Goal: Transaction & Acquisition: Book appointment/travel/reservation

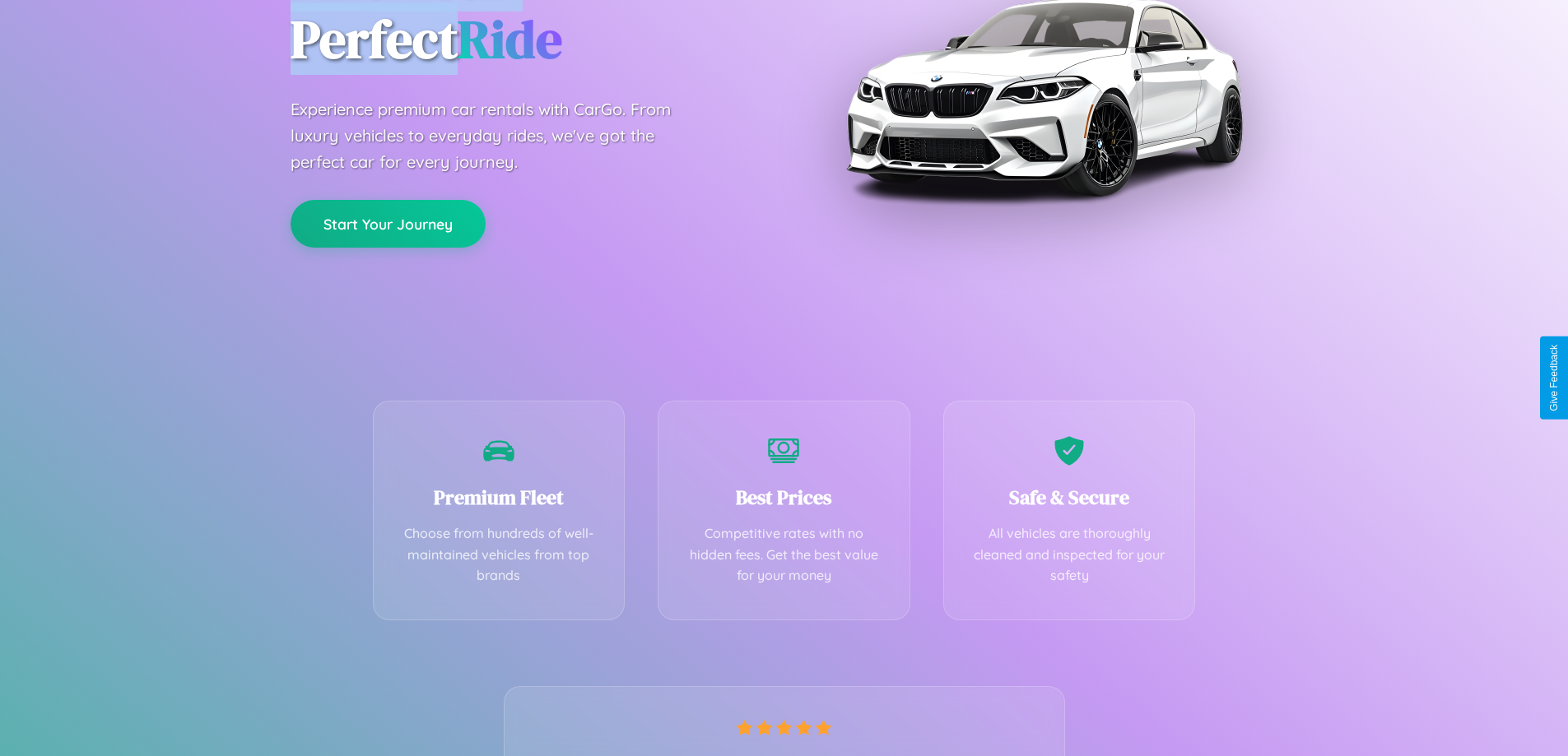
scroll to position [324, 0]
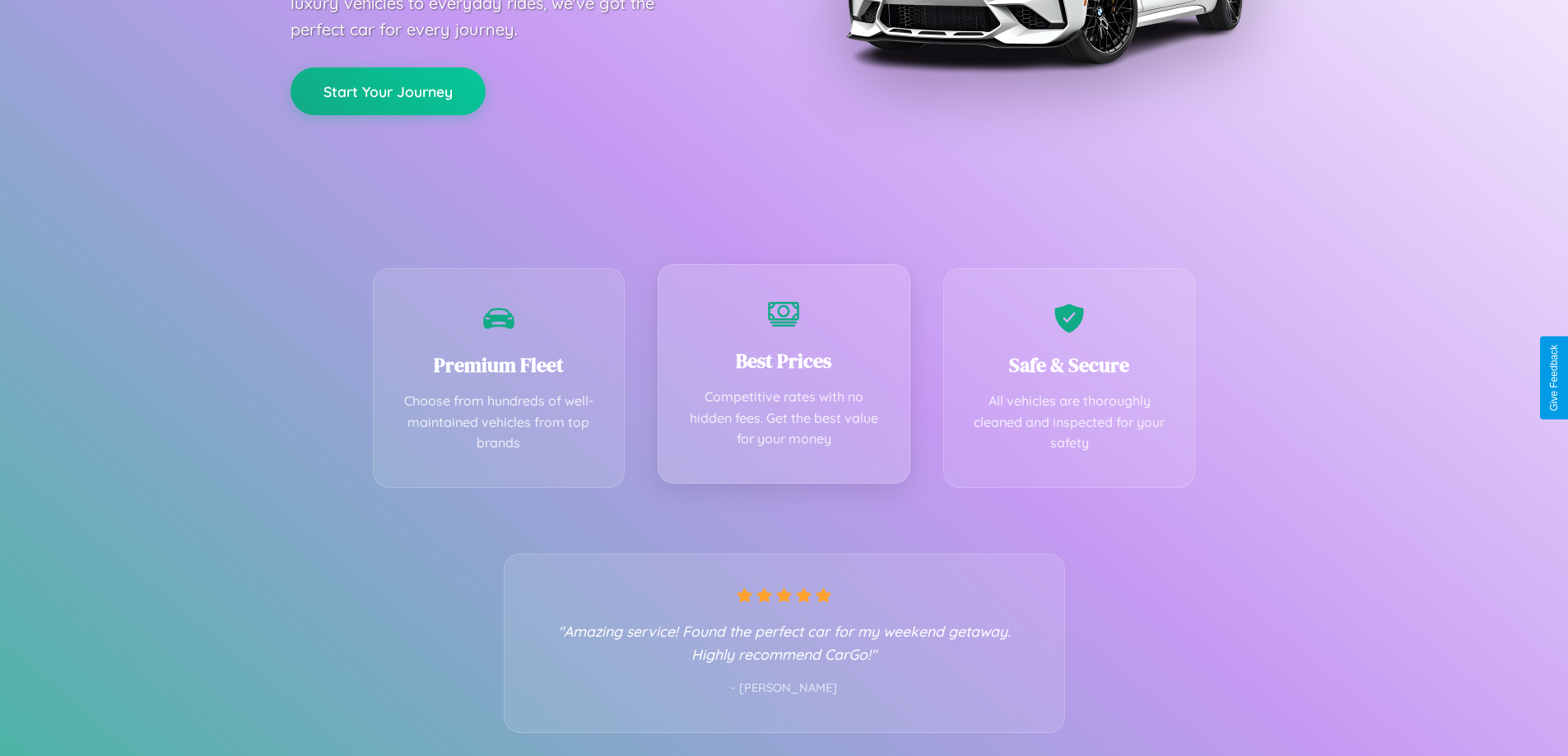
click at [784, 378] on div "Best Prices Competitive rates with no hidden fees. Get the best value for your …" at bounding box center [784, 374] width 253 height 220
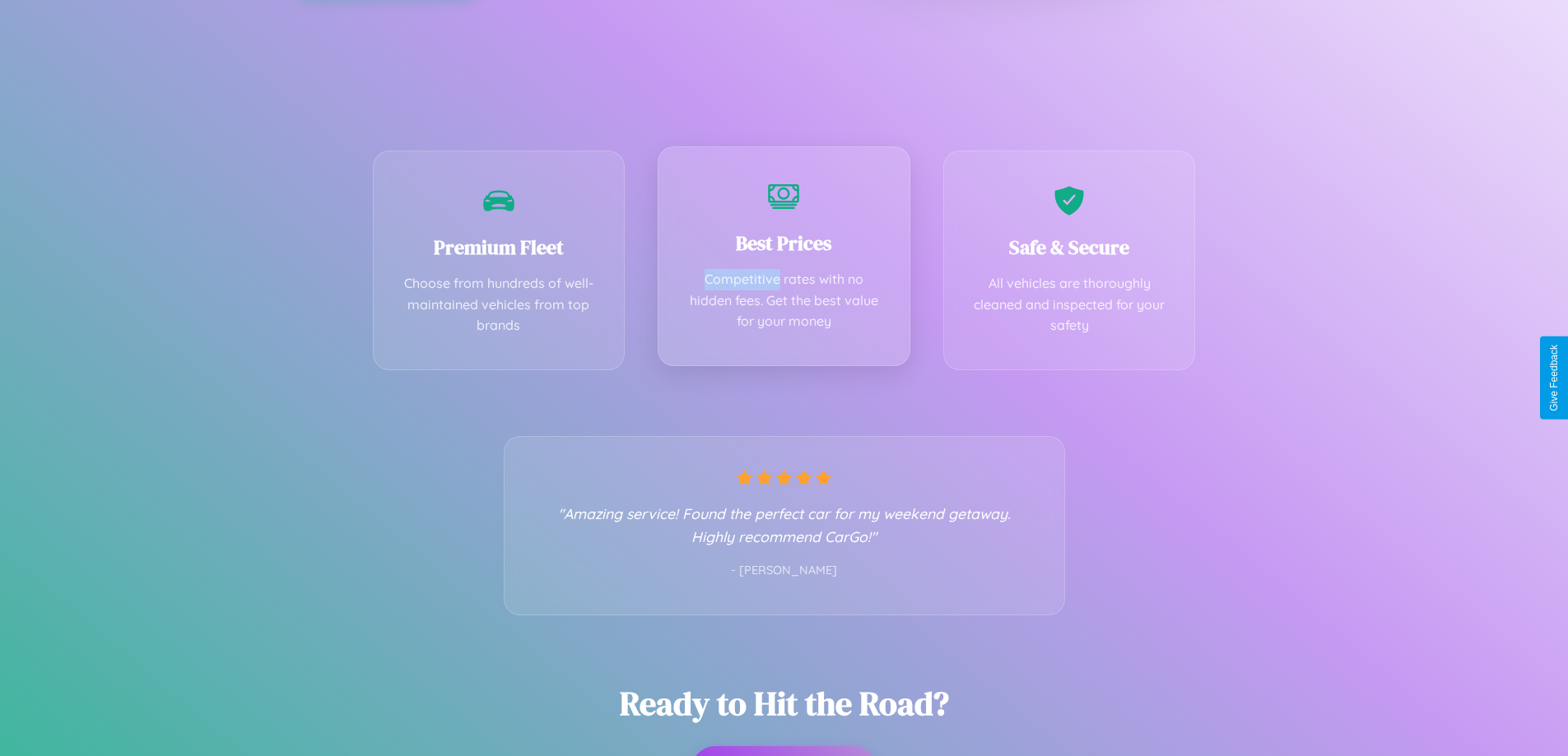
scroll to position [0, 0]
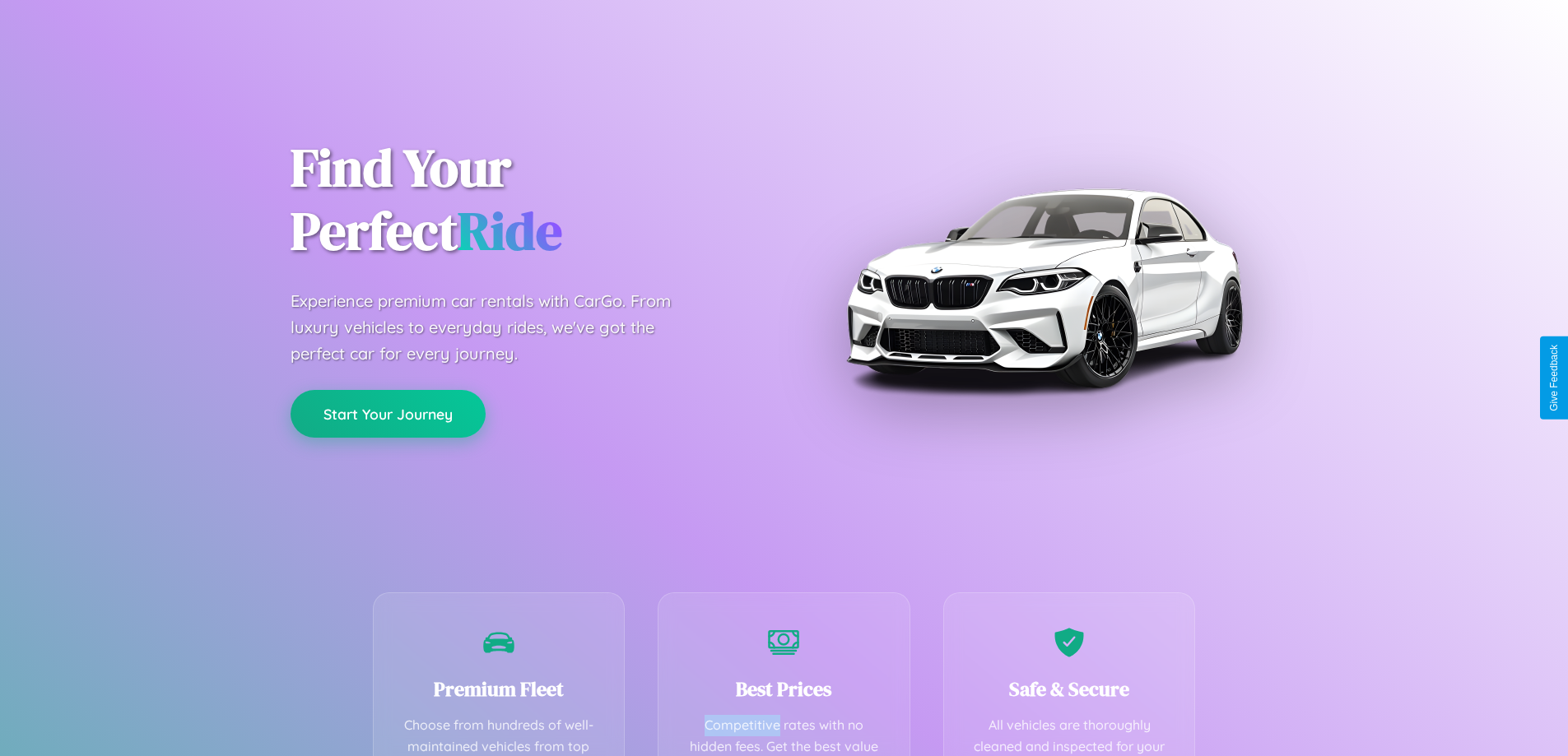
click at [388, 414] on button "Start Your Journey" at bounding box center [388, 414] width 195 height 47
click at [388, 413] on button "Start Your Journey" at bounding box center [388, 414] width 195 height 47
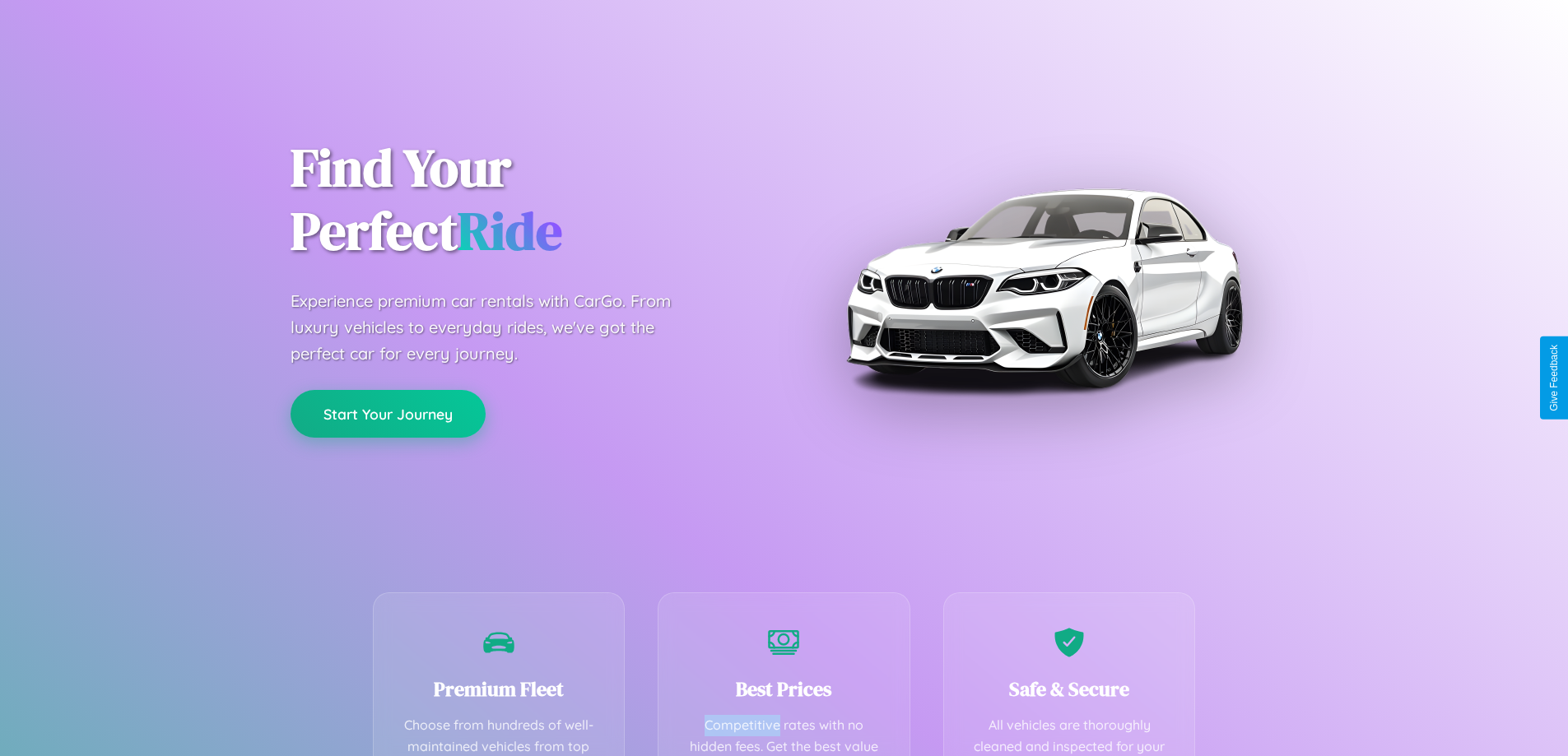
click at [388, 413] on button "Start Your Journey" at bounding box center [388, 414] width 195 height 47
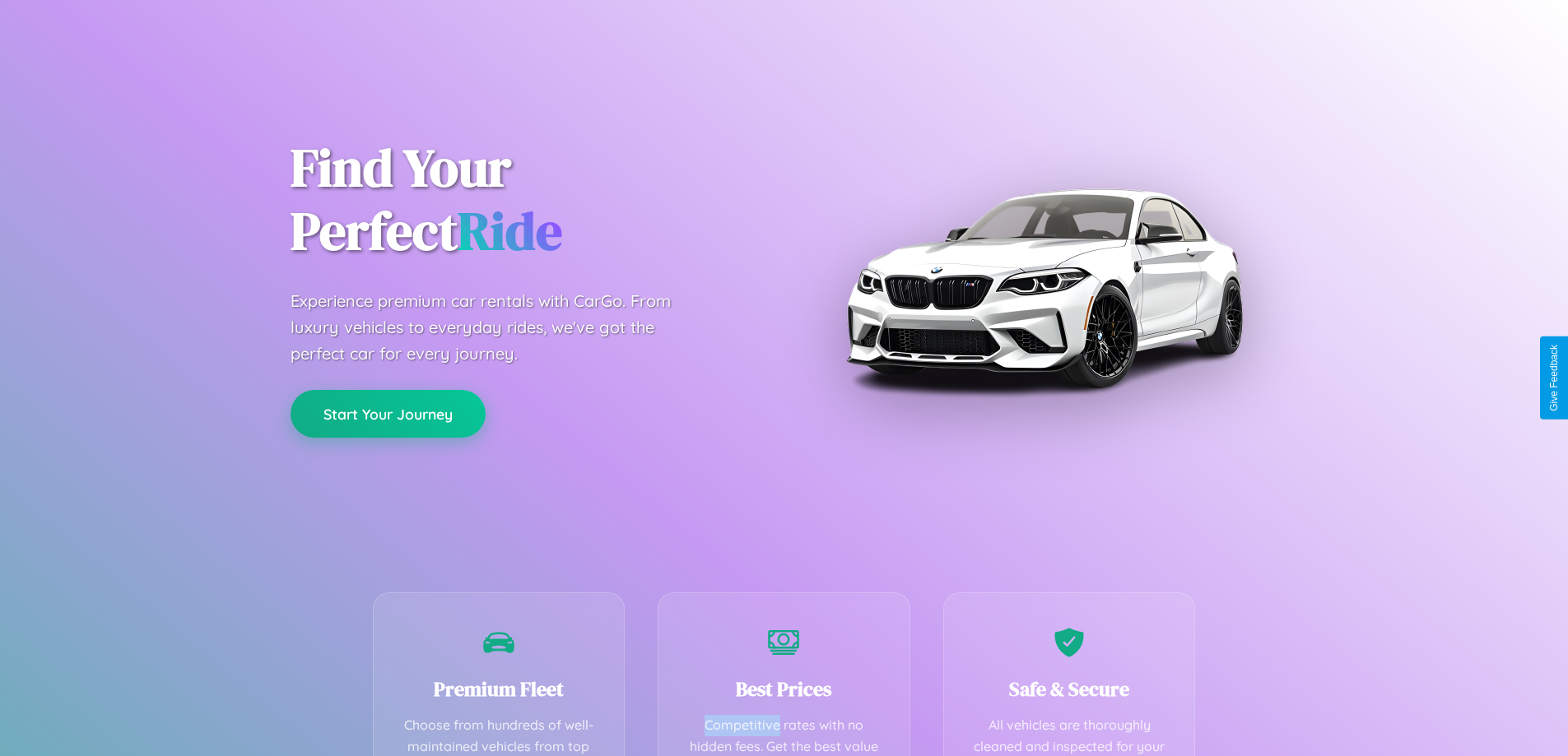
click at [388, 413] on button "Start Your Journey" at bounding box center [388, 414] width 195 height 47
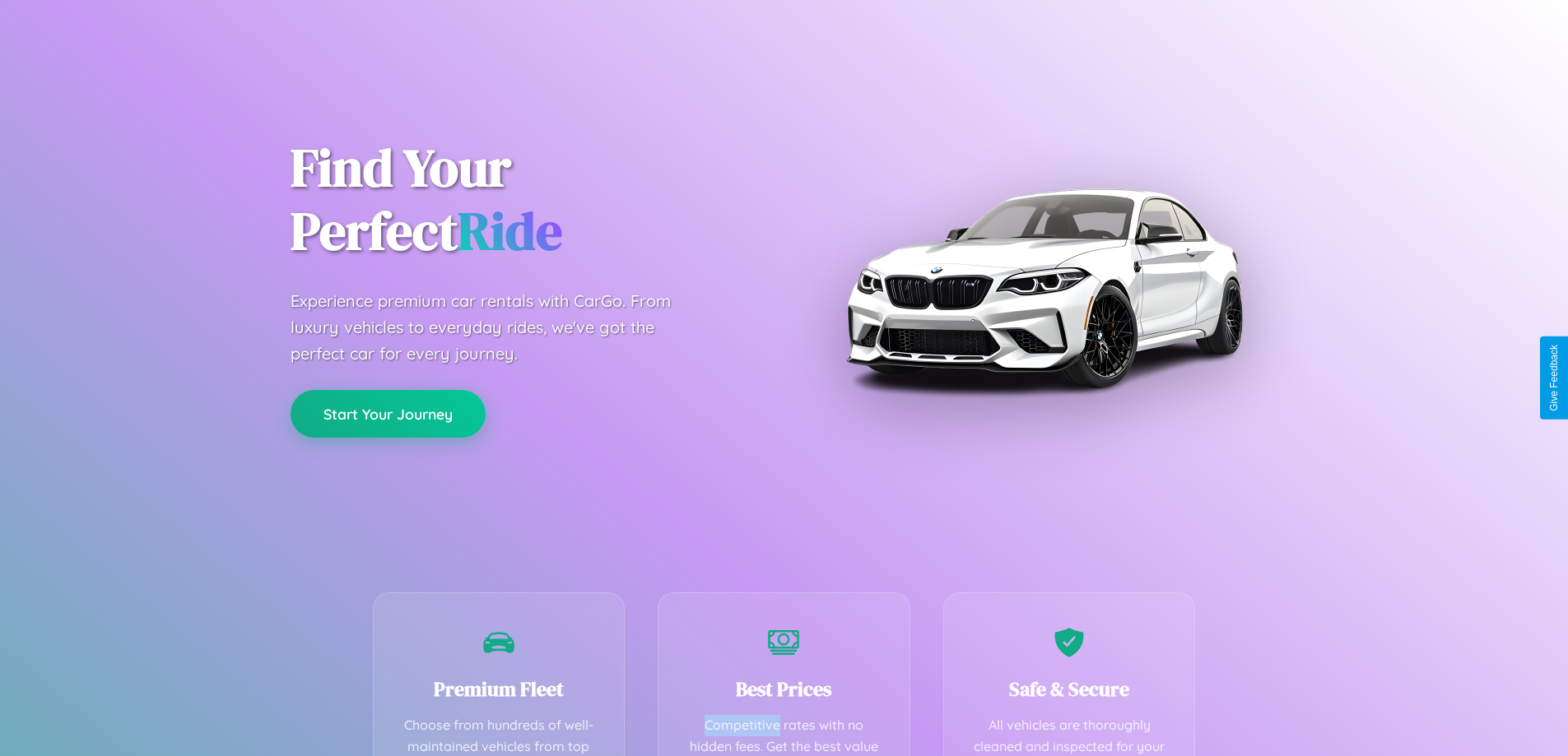
click at [388, 413] on button "Start Your Journey" at bounding box center [388, 414] width 195 height 47
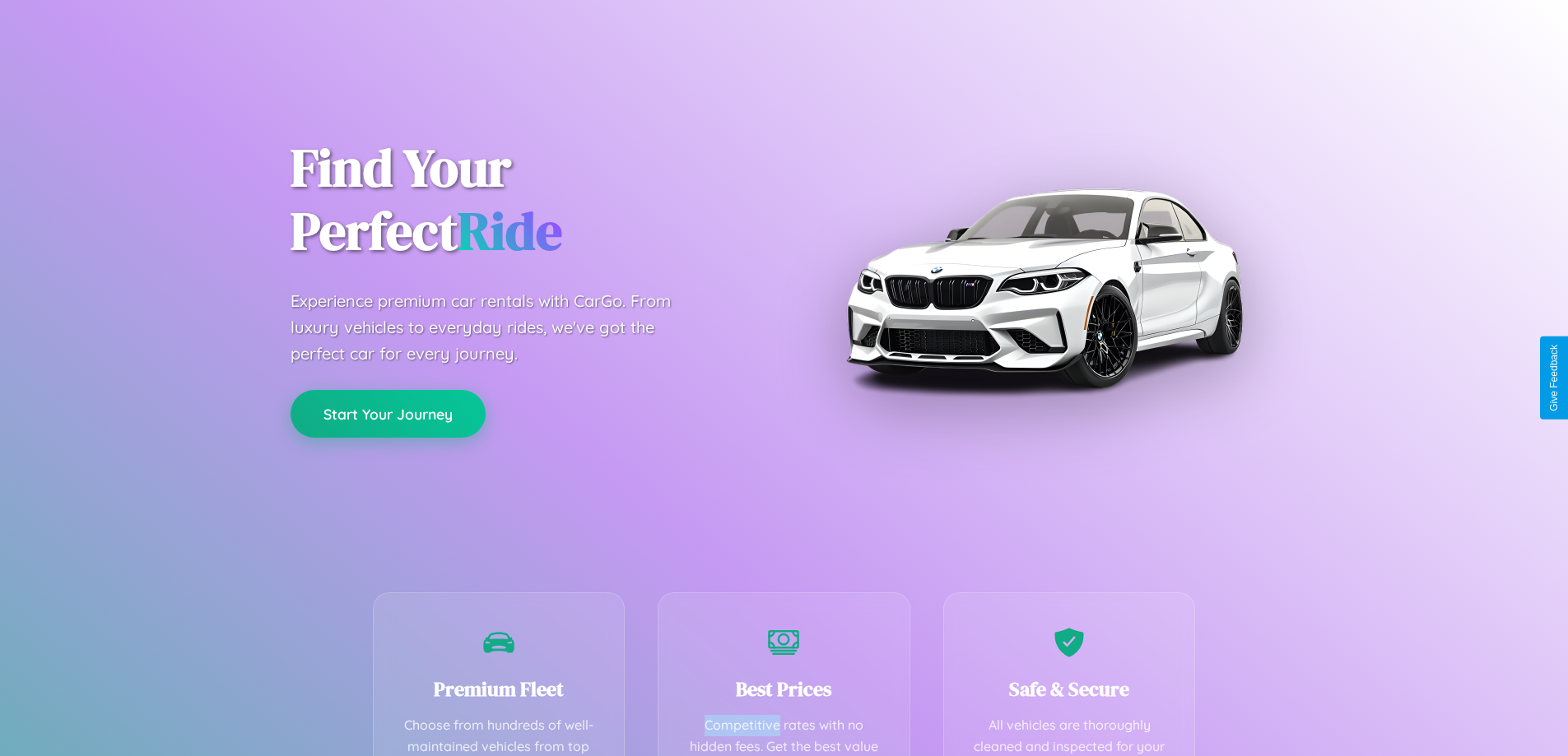
click at [388, 413] on button "Start Your Journey" at bounding box center [388, 414] width 195 height 47
